Goal: Contribute content: Contribute content

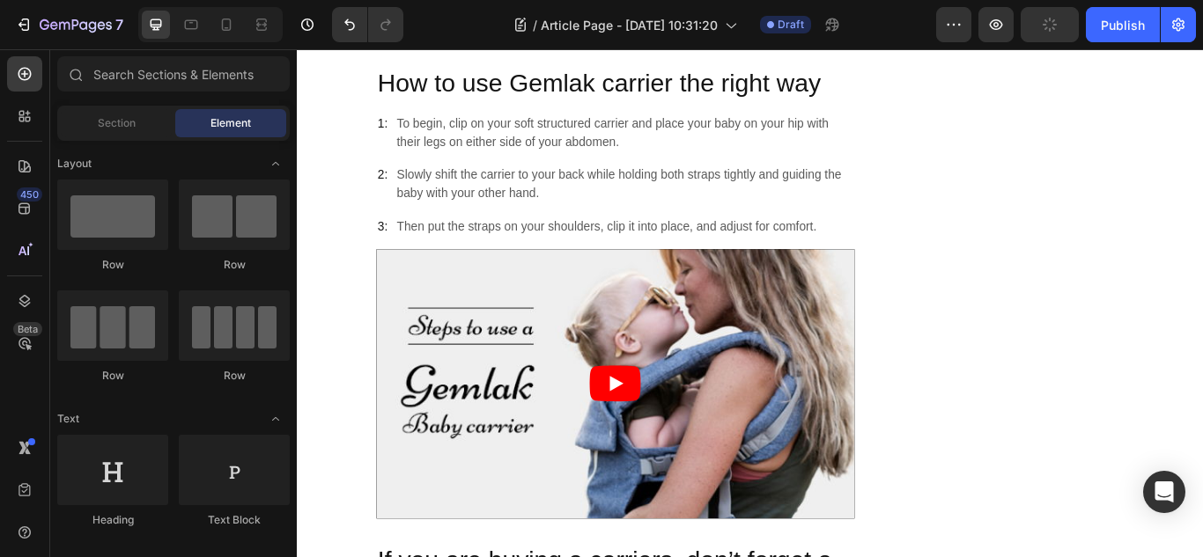
scroll to position [1019, 0]
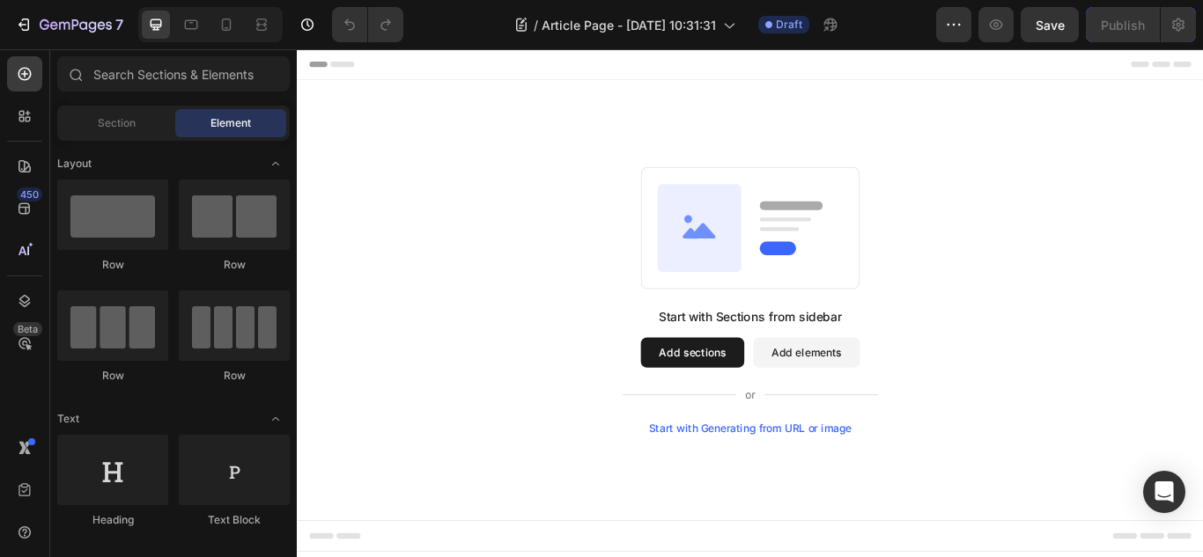
click at [764, 410] on button "Add sections" at bounding box center [758, 403] width 121 height 35
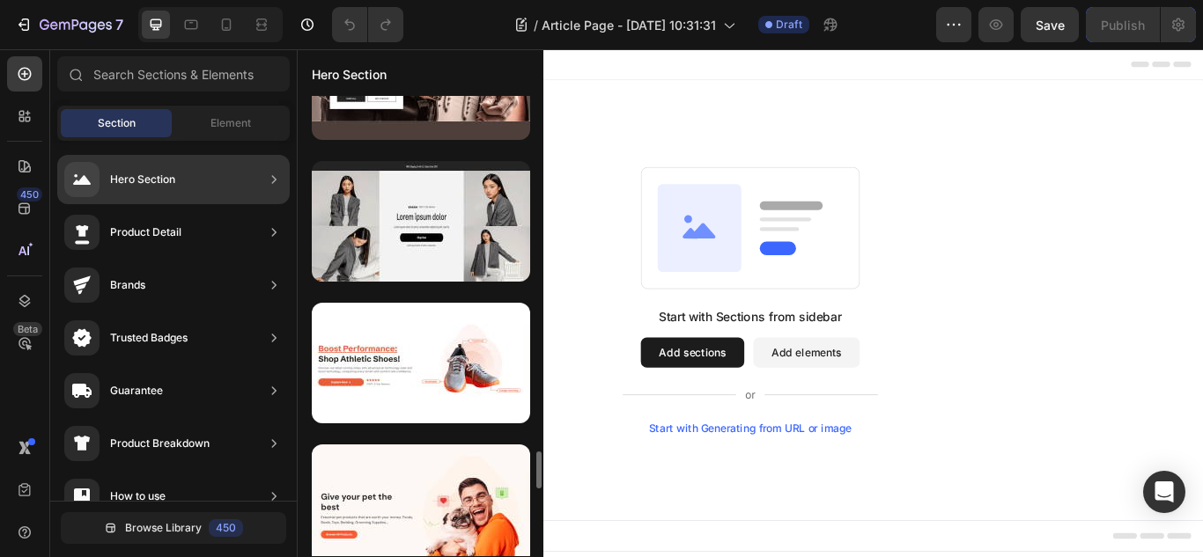
scroll to position [4207, 0]
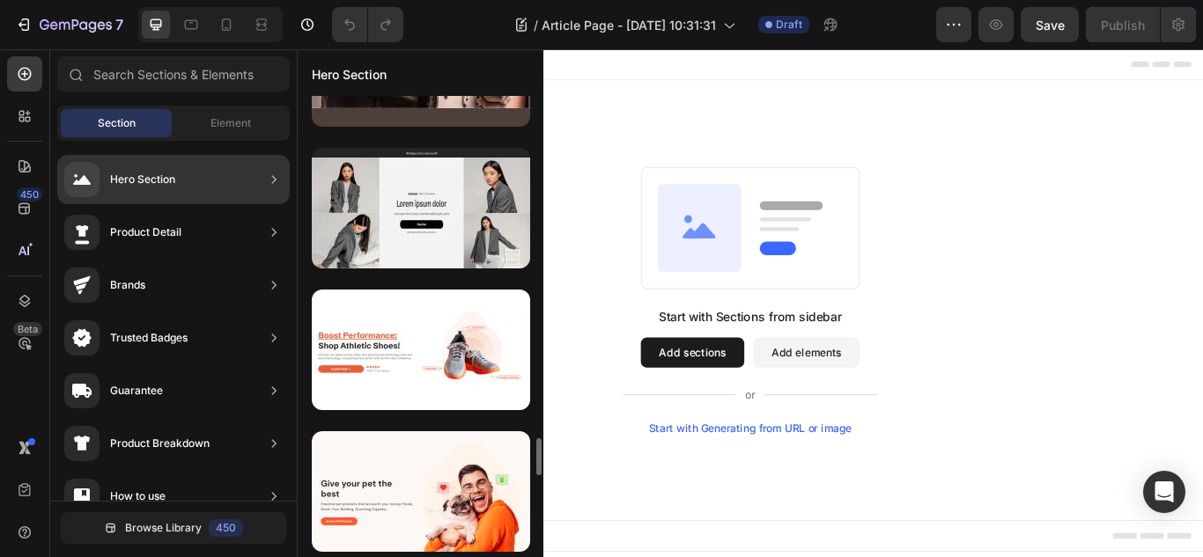
click at [418, 247] on div at bounding box center [421, 208] width 218 height 121
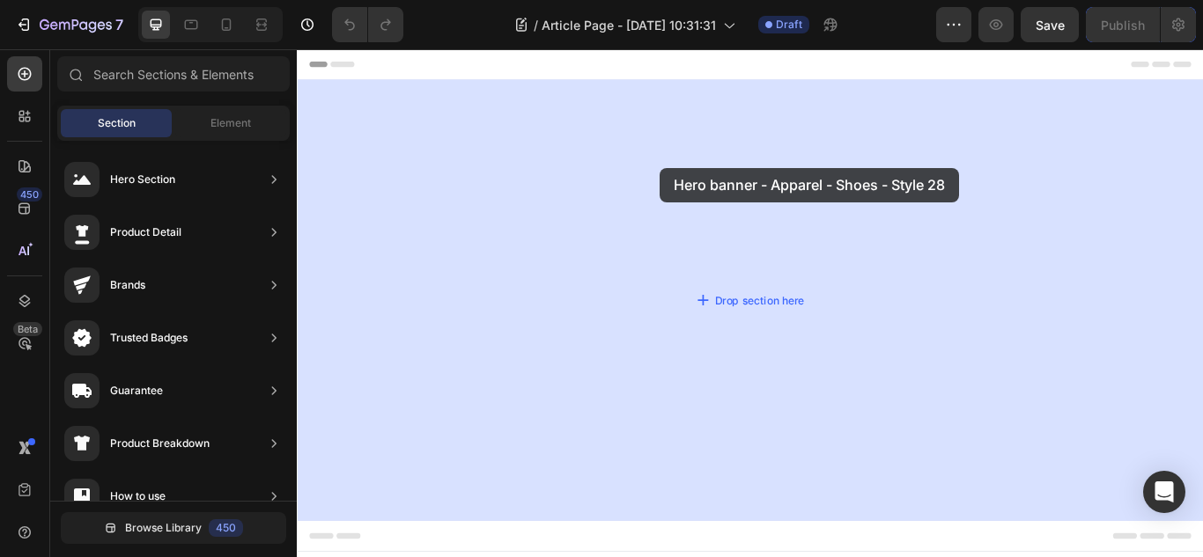
drag, startPoint x: 681, startPoint y: 245, endPoint x: 720, endPoint y: 187, distance: 69.9
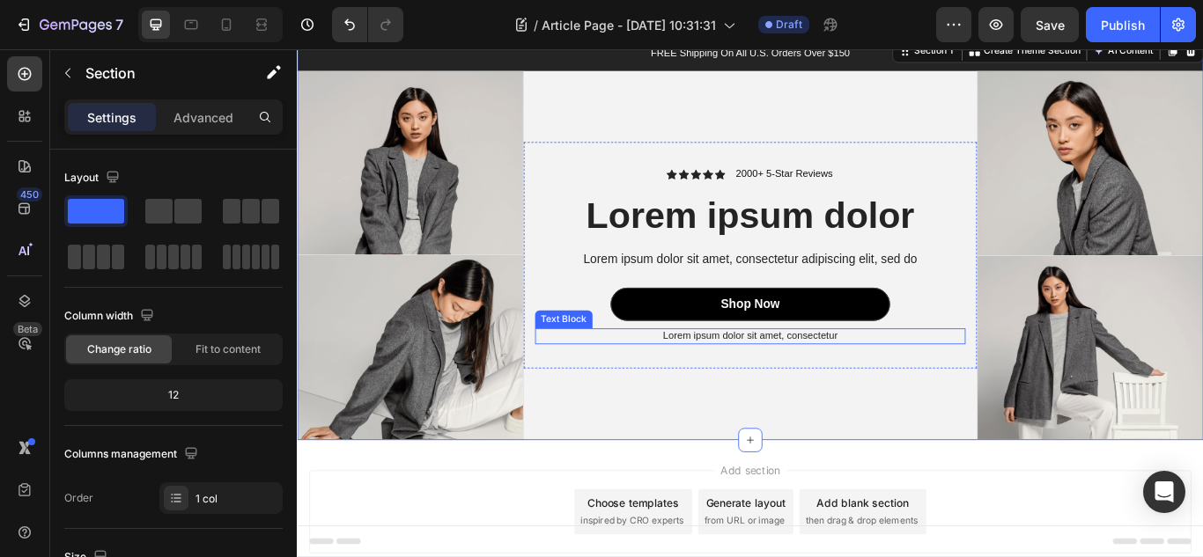
scroll to position [127, 0]
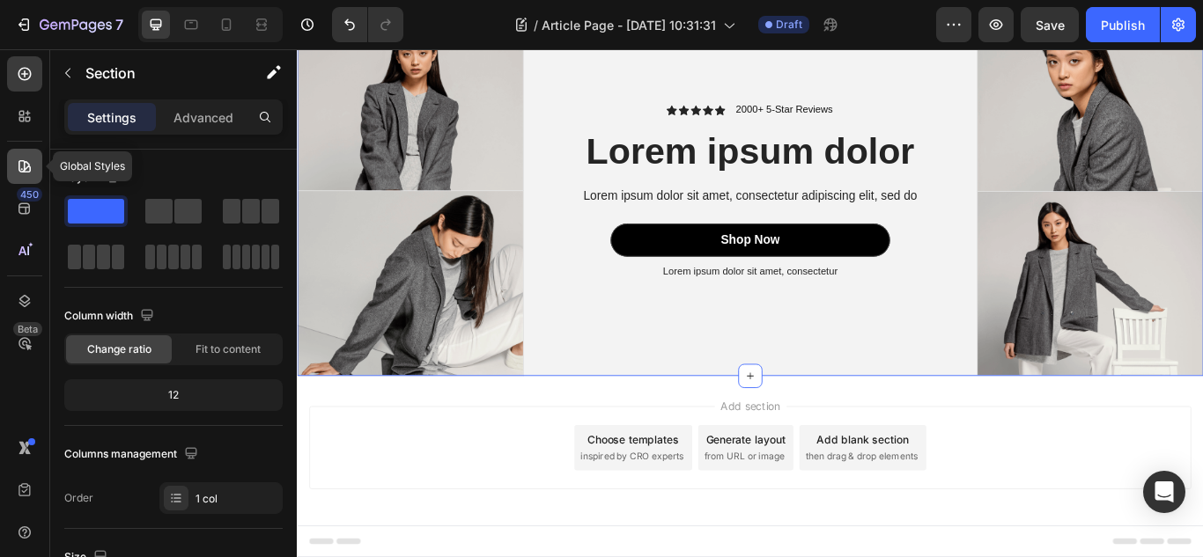
click at [25, 173] on icon at bounding box center [24, 166] width 12 height 12
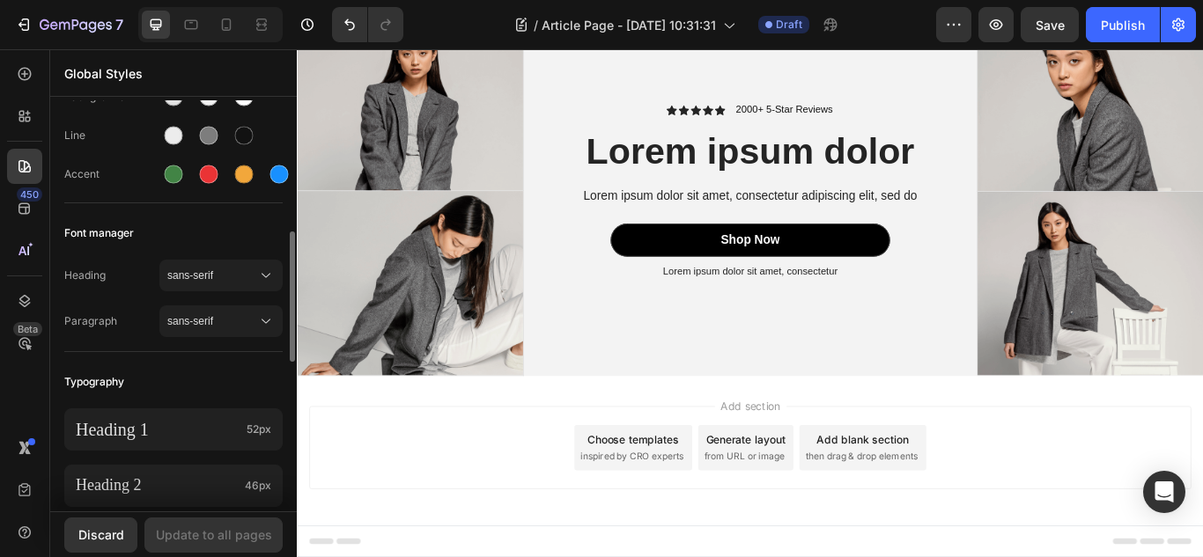
scroll to position [121, 0]
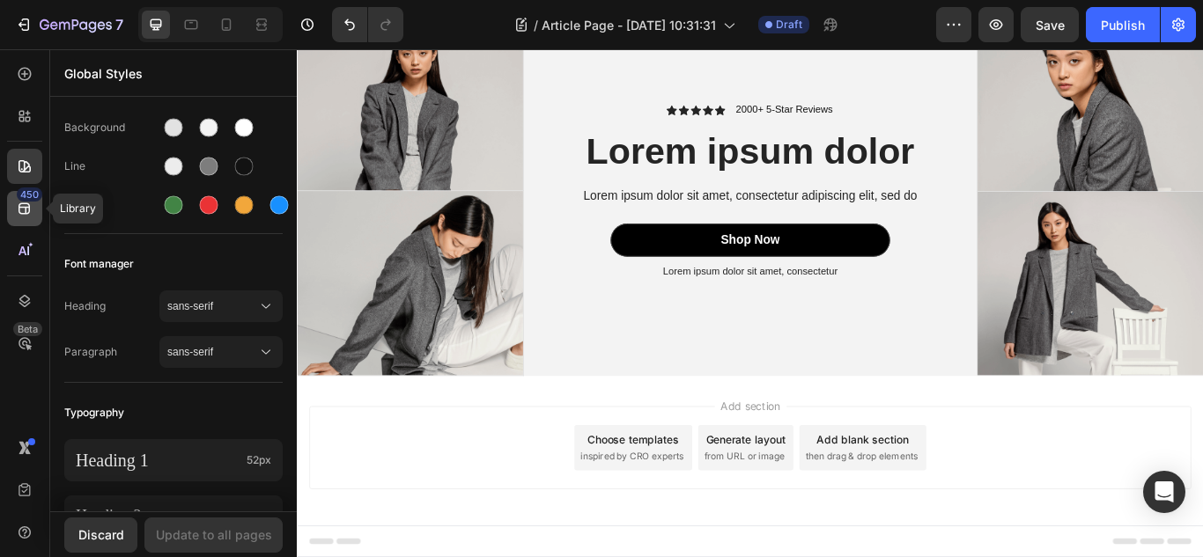
click at [18, 203] on icon at bounding box center [25, 209] width 18 height 18
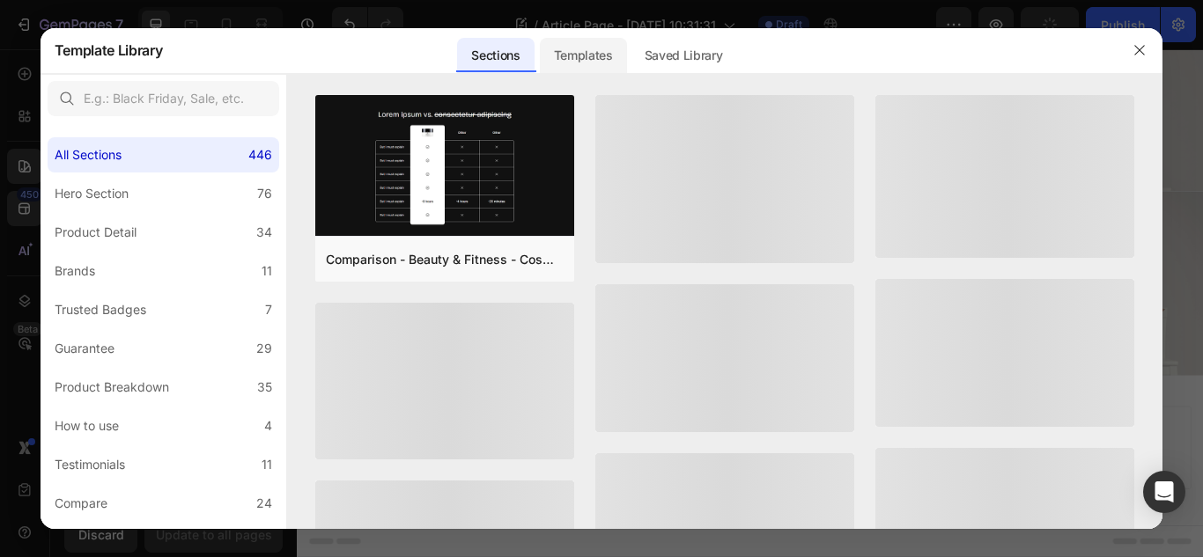
click at [579, 49] on div "Templates" at bounding box center [583, 55] width 87 height 35
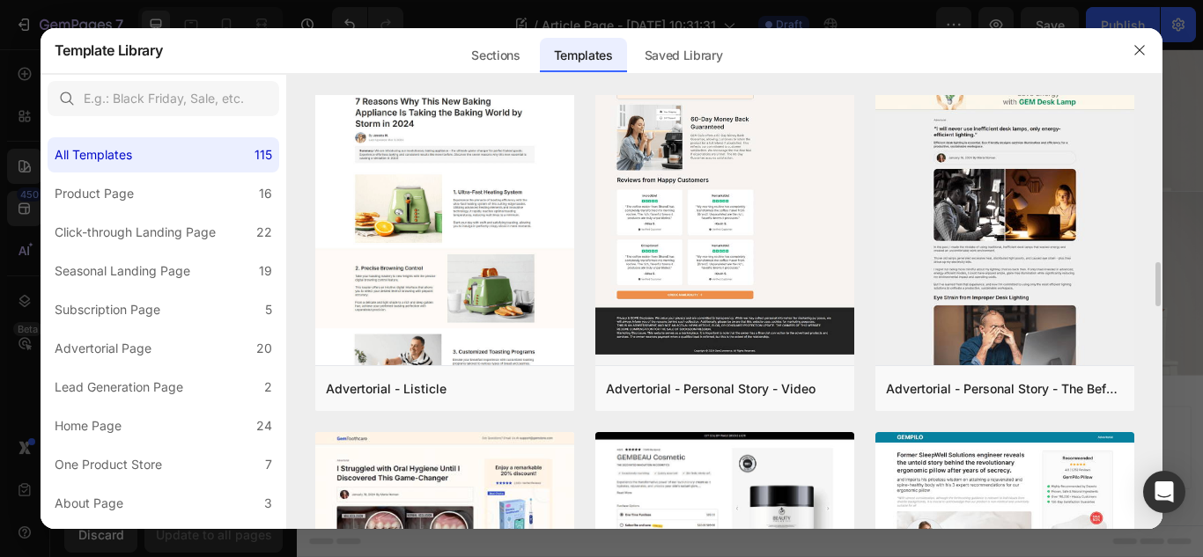
scroll to position [1769, 0]
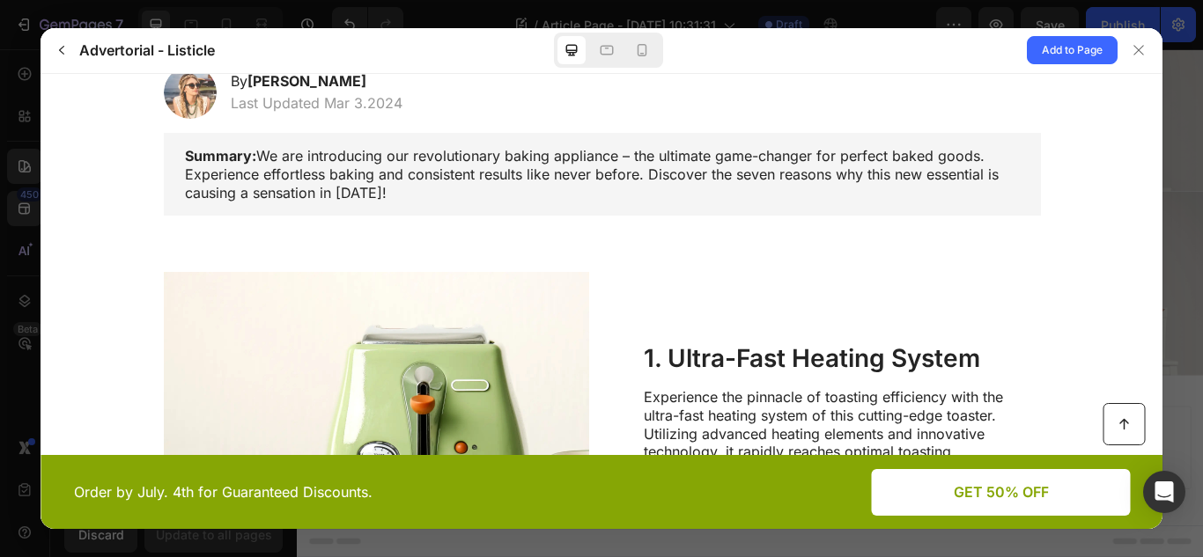
scroll to position [278, 0]
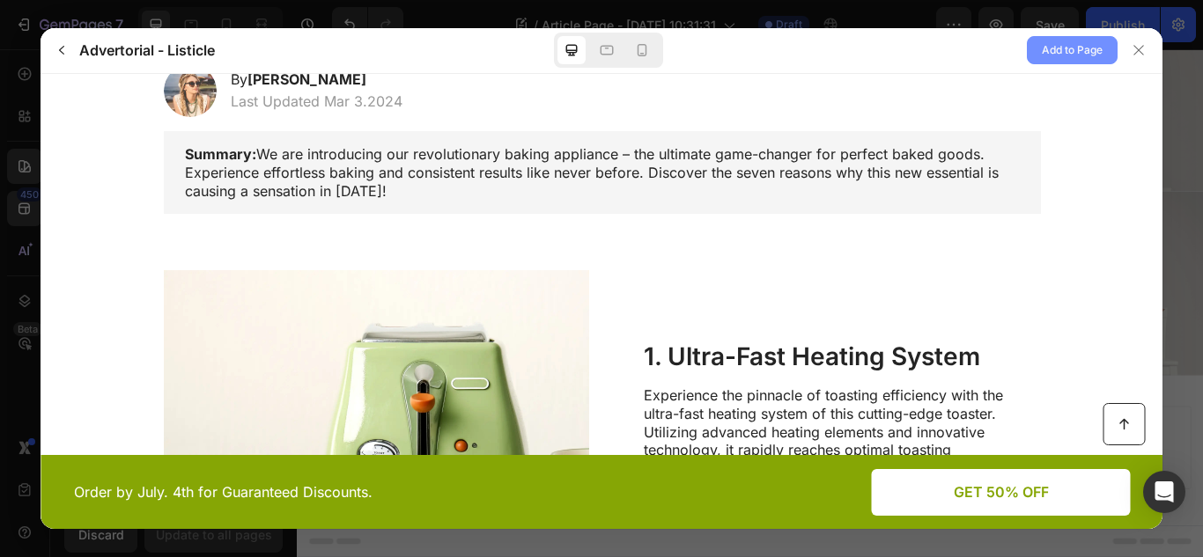
click at [1062, 52] on span "Add to Page" at bounding box center [1072, 50] width 61 height 21
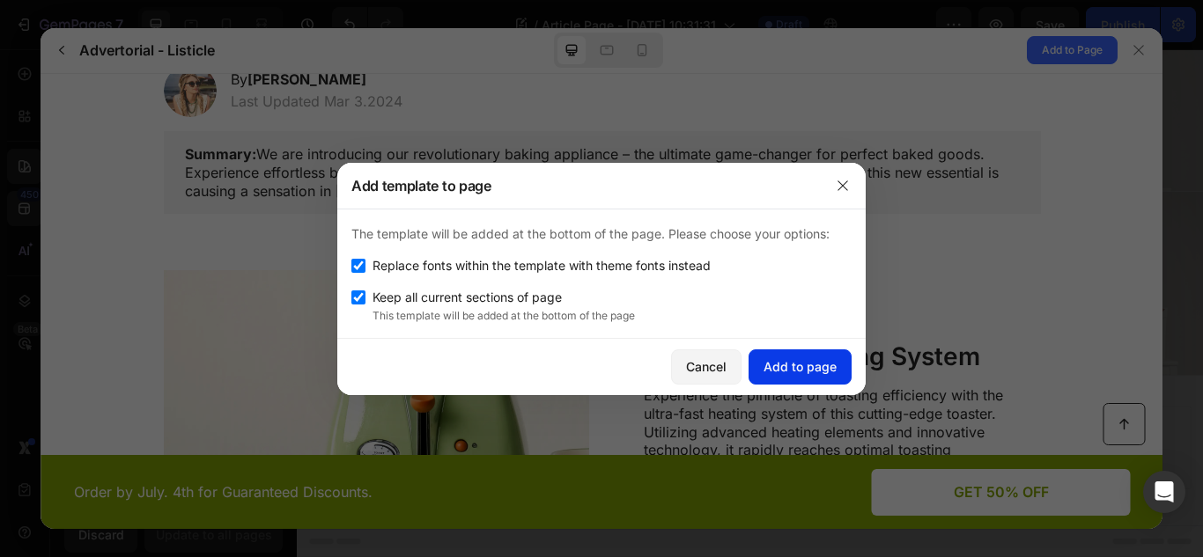
click at [775, 372] on div "Add to page" at bounding box center [800, 367] width 73 height 18
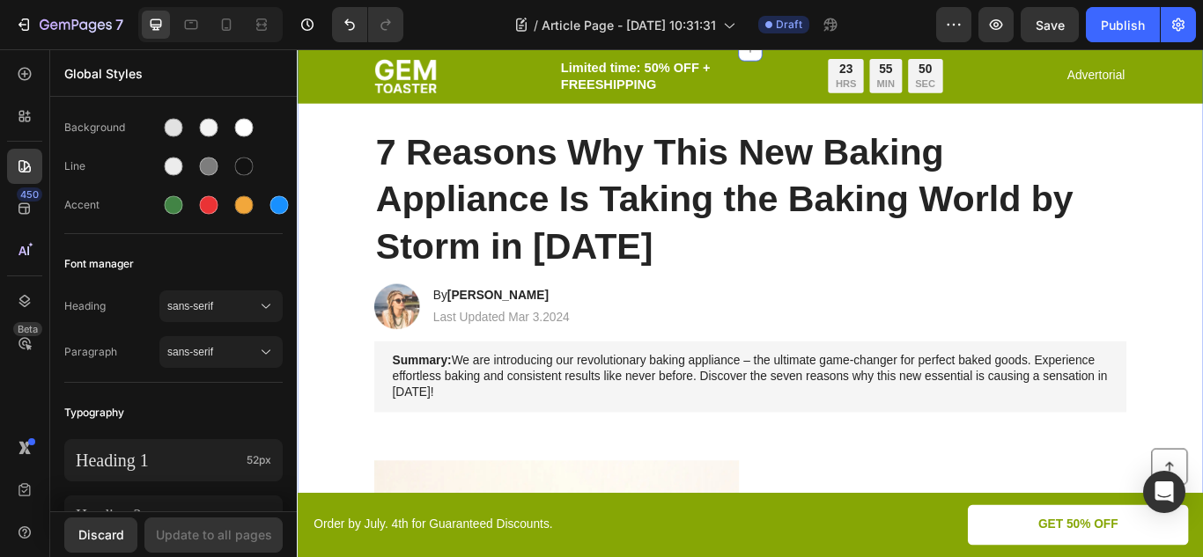
scroll to position [0, 0]
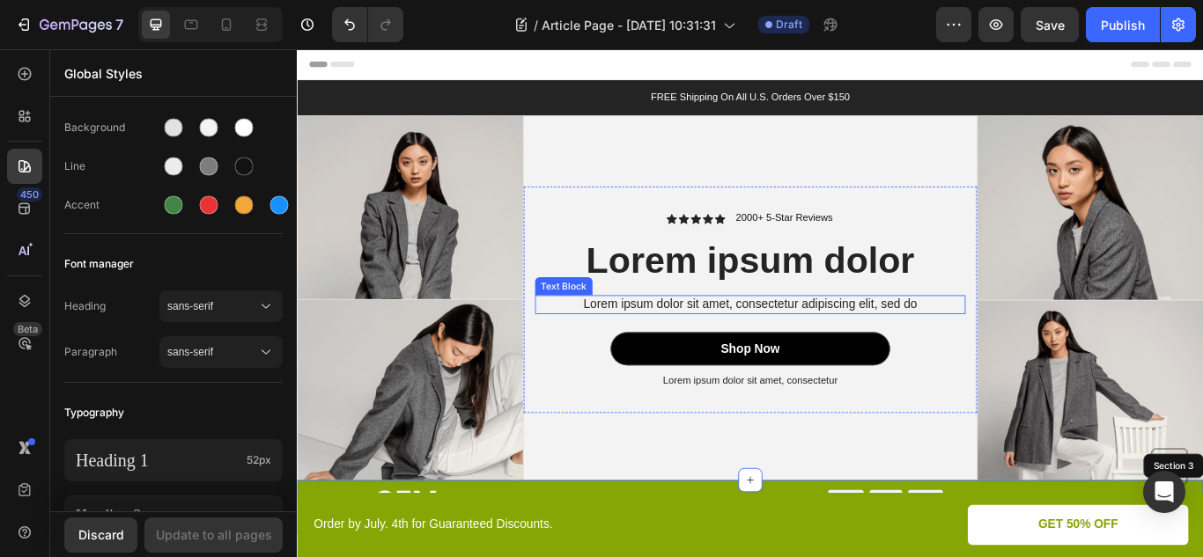
click at [1043, 298] on h2 "Lorem ipsum dolor" at bounding box center [825, 296] width 502 height 58
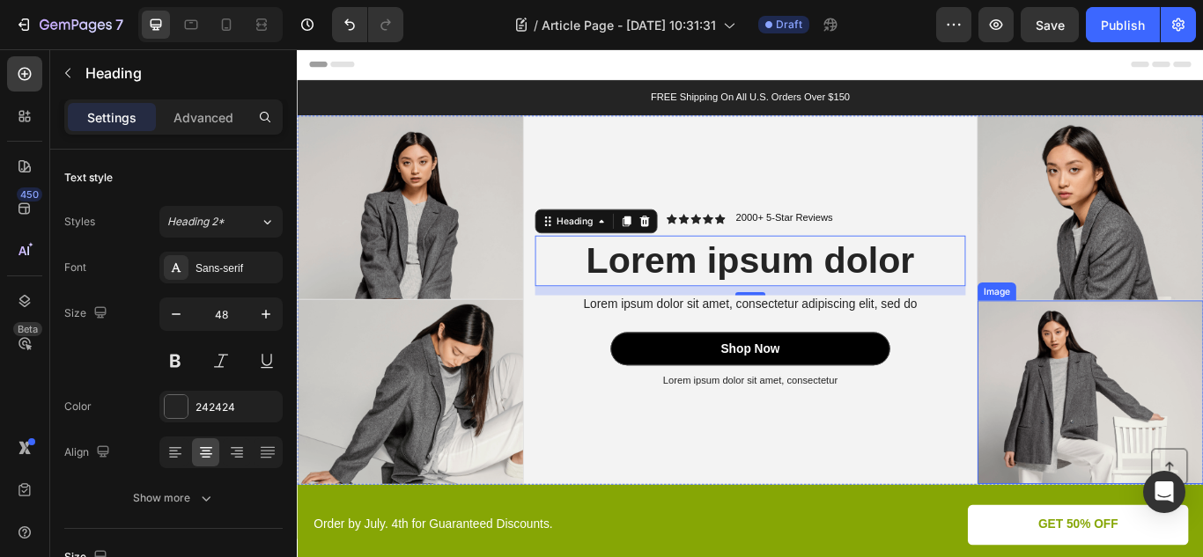
click at [1202, 410] on img at bounding box center [1221, 450] width 263 height 214
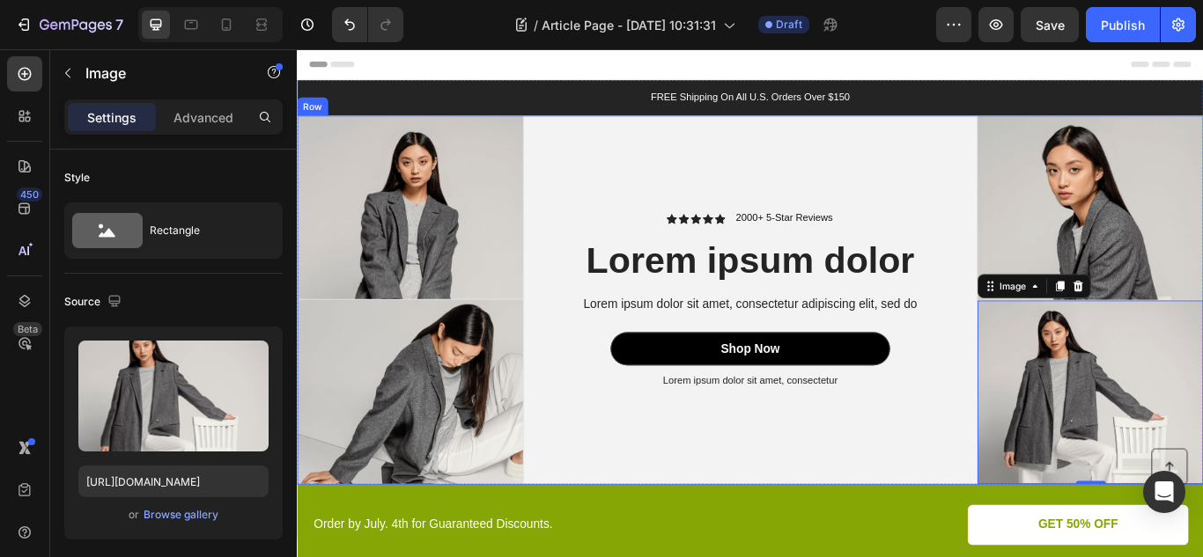
click at [678, 189] on div "Icon Icon Icon Icon Icon Icon List 2000+ 5-Star Reviews Text Block Row Lorem ip…" at bounding box center [825, 342] width 528 height 431
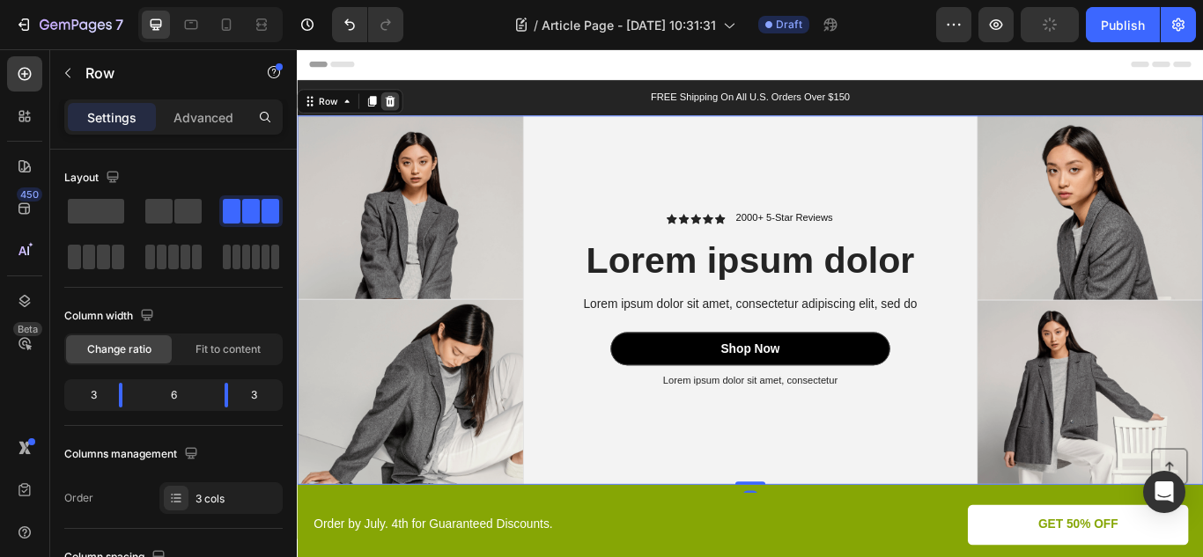
click at [406, 114] on icon at bounding box center [405, 110] width 11 height 12
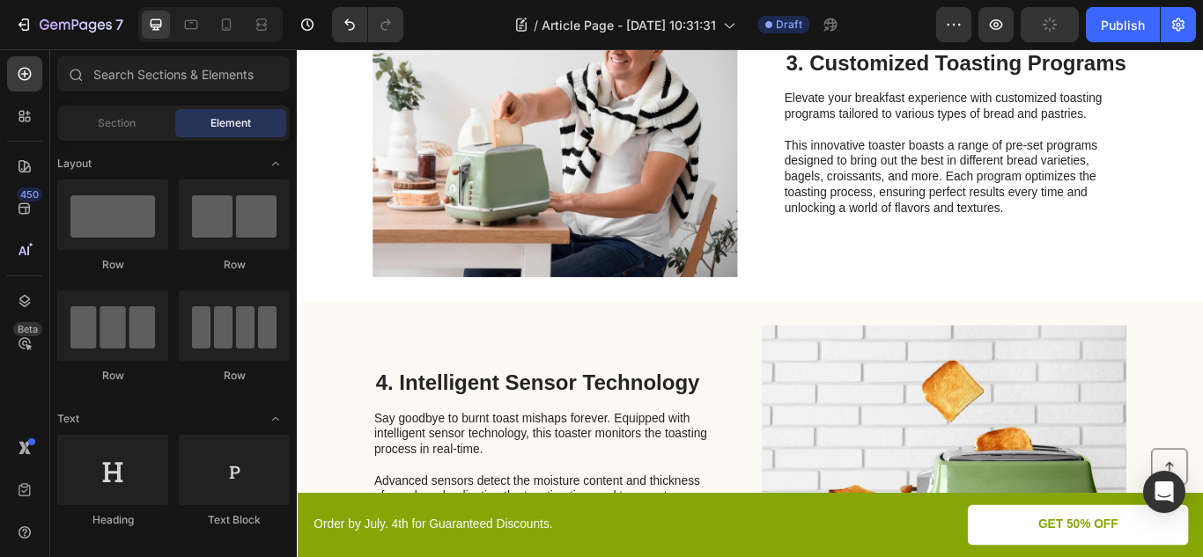
scroll to position [1879, 0]
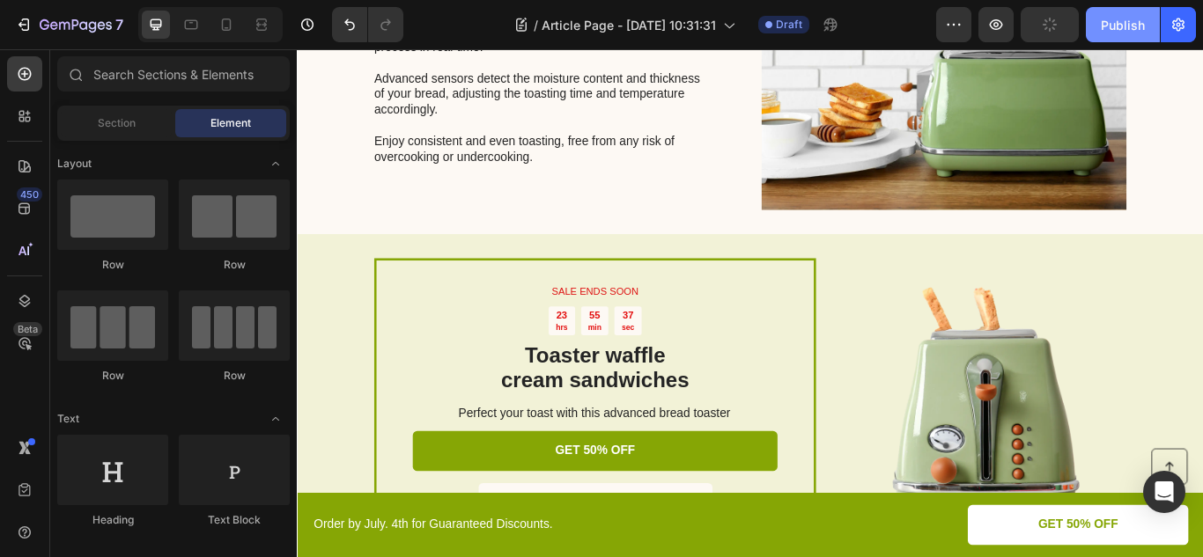
click at [1134, 8] on button "Publish" at bounding box center [1123, 24] width 74 height 35
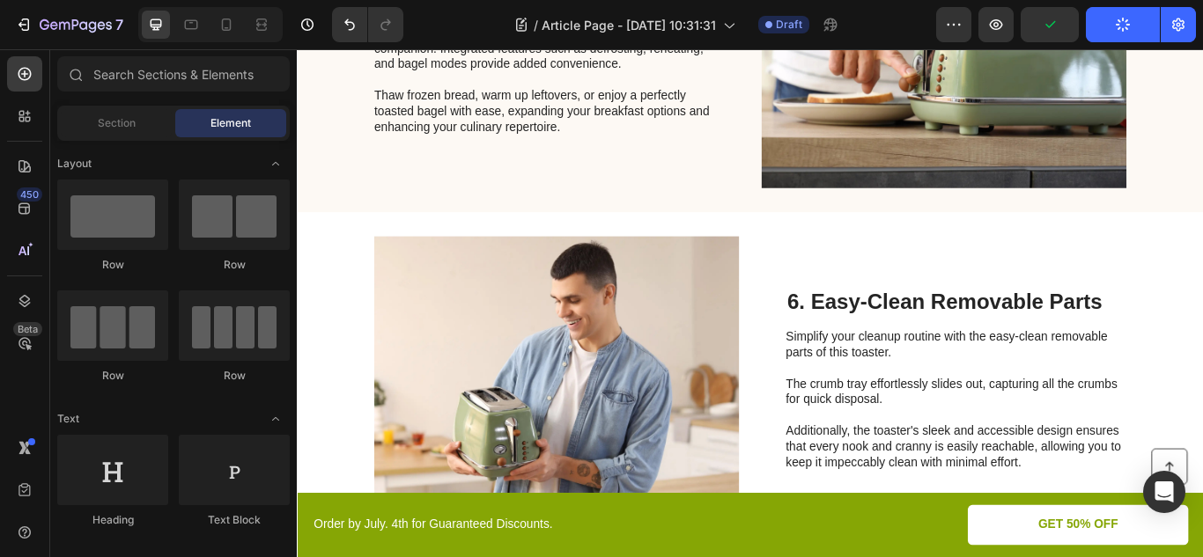
scroll to position [2707, 0]
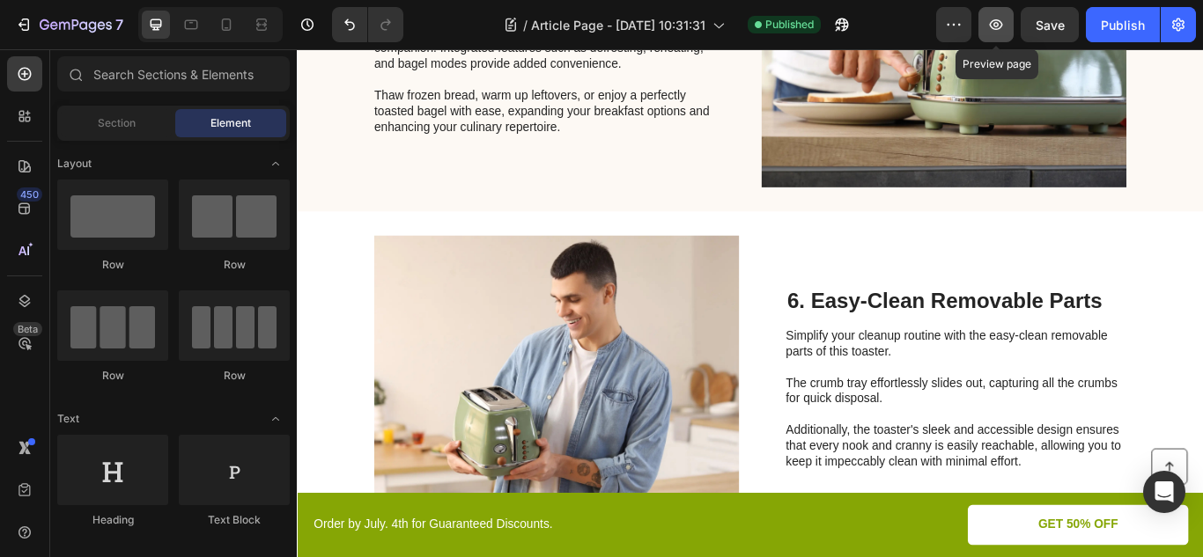
click at [992, 14] on button "button" at bounding box center [995, 24] width 35 height 35
